Goal: Information Seeking & Learning: Learn about a topic

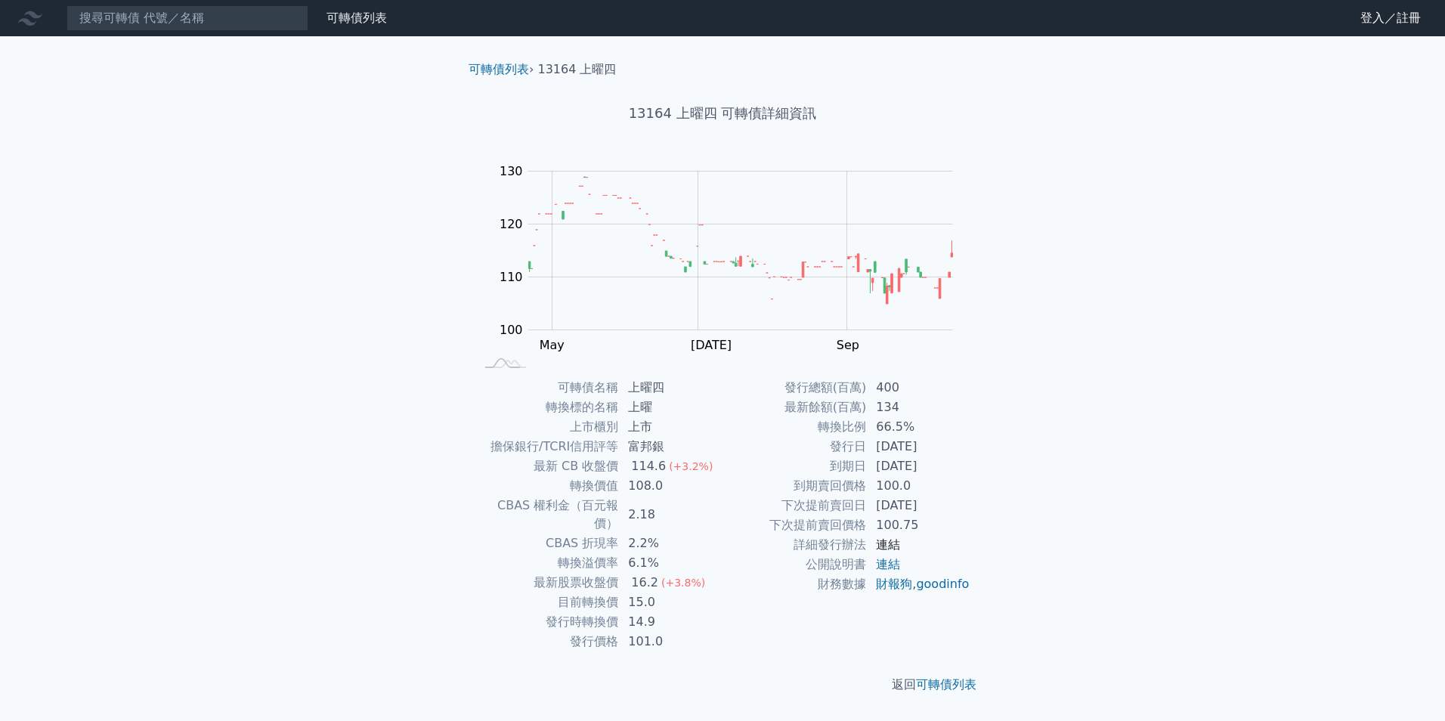
click at [895, 539] on link "連結" at bounding box center [888, 544] width 24 height 14
drag, startPoint x: 641, startPoint y: 589, endPoint x: 654, endPoint y: 590, distance: 12.1
click at [654, 592] on td "15.0" at bounding box center [671, 602] width 104 height 20
drag, startPoint x: 654, startPoint y: 591, endPoint x: 645, endPoint y: 602, distance: 14.5
click at [645, 612] on td "14.9" at bounding box center [671, 622] width 104 height 20
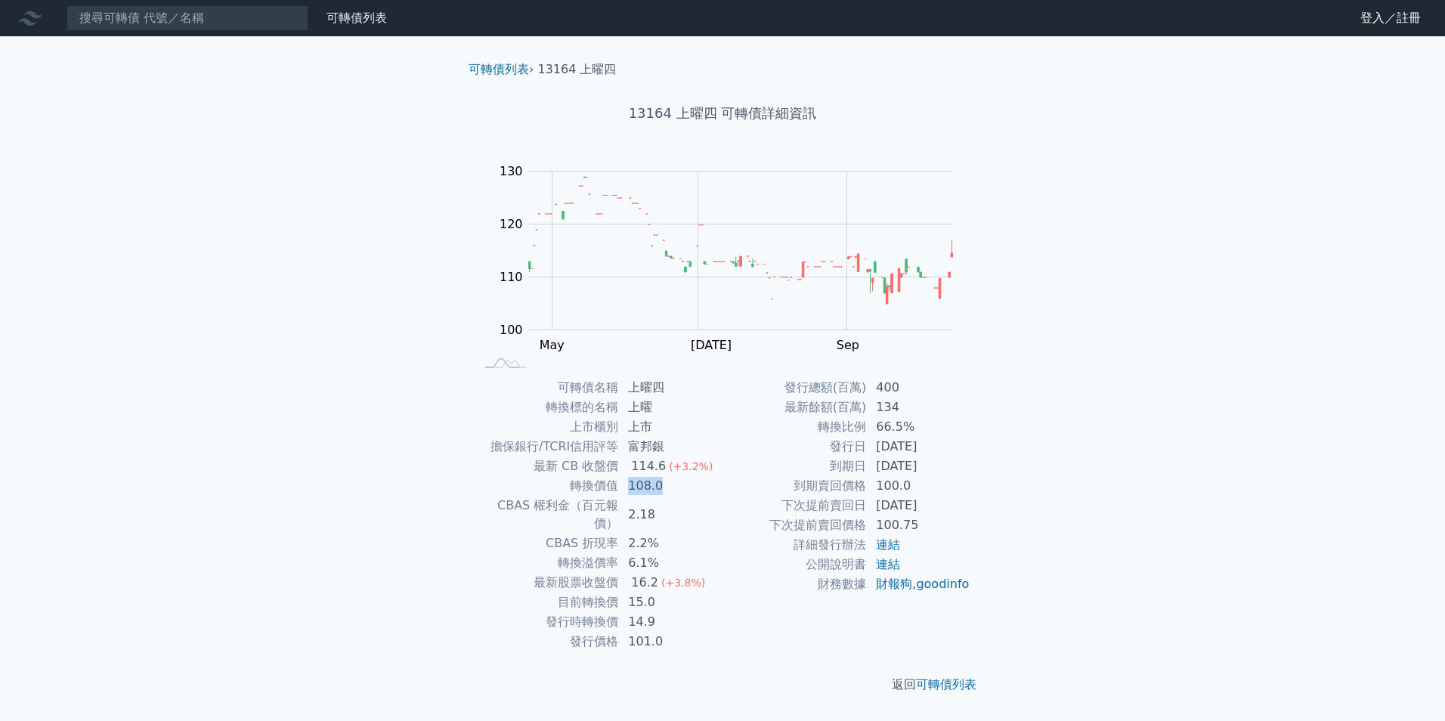
drag, startPoint x: 632, startPoint y: 488, endPoint x: 660, endPoint y: 488, distance: 28.7
click at [660, 488] on td "108.0" at bounding box center [671, 486] width 104 height 20
drag, startPoint x: 660, startPoint y: 488, endPoint x: 664, endPoint y: 507, distance: 19.3
click at [664, 507] on td "2.18" at bounding box center [671, 515] width 104 height 38
drag, startPoint x: 881, startPoint y: 450, endPoint x: 959, endPoint y: 457, distance: 78.2
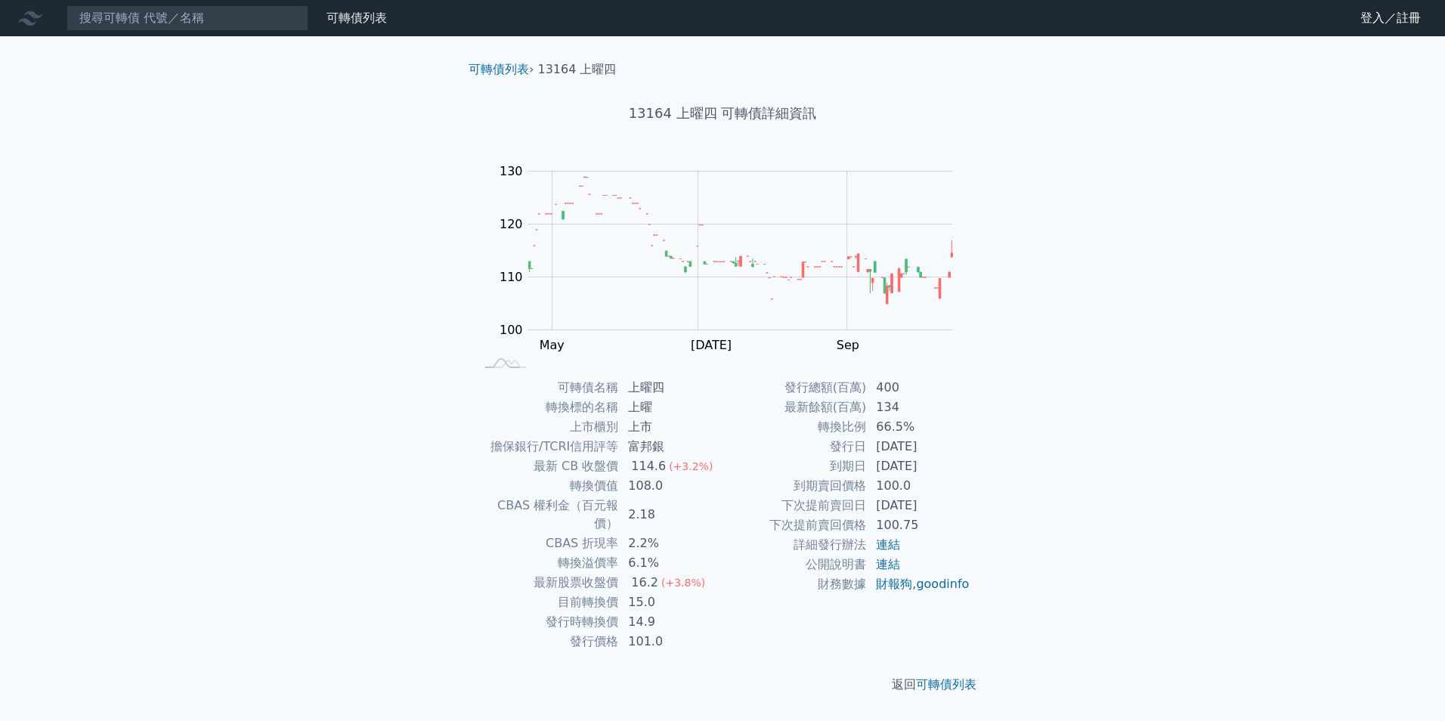
click at [959, 457] on tbody "發行總額(百萬) 400 最新餘額(百萬) 134 轉換比例 66.5% 發行日 2021-01-29 到期日 2026-01-29 到期賣回價格 100.0…" at bounding box center [846, 486] width 248 height 216
click at [959, 457] on td "[DATE]" at bounding box center [919, 466] width 104 height 20
drag, startPoint x: 877, startPoint y: 469, endPoint x: 967, endPoint y: 471, distance: 89.9
click at [967, 471] on td "[DATE]" at bounding box center [919, 466] width 104 height 20
click at [901, 477] on td "100.0" at bounding box center [919, 486] width 104 height 20
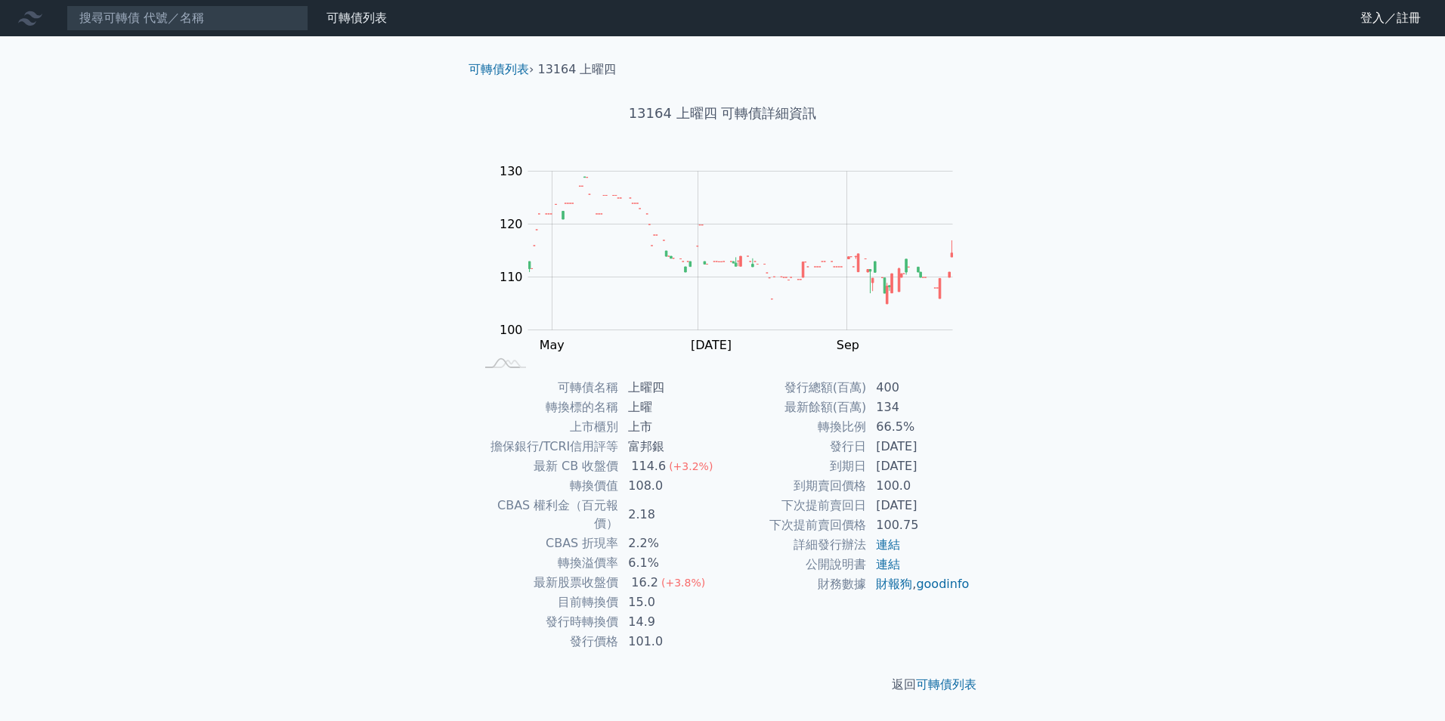
drag, startPoint x: 877, startPoint y: 468, endPoint x: 943, endPoint y: 469, distance: 65.7
click at [943, 469] on td "[DATE]" at bounding box center [919, 466] width 104 height 20
copy td "[DATE]"
